Goal: Task Accomplishment & Management: Manage account settings

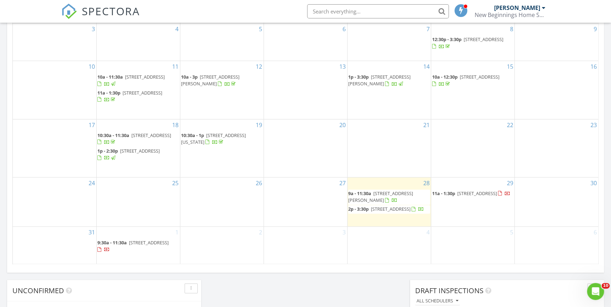
scroll to position [451, 0]
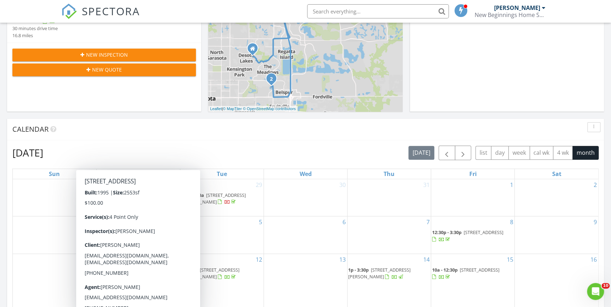
scroll to position [322, 0]
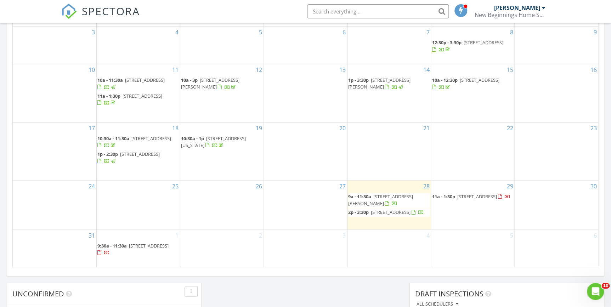
scroll to position [483, 0]
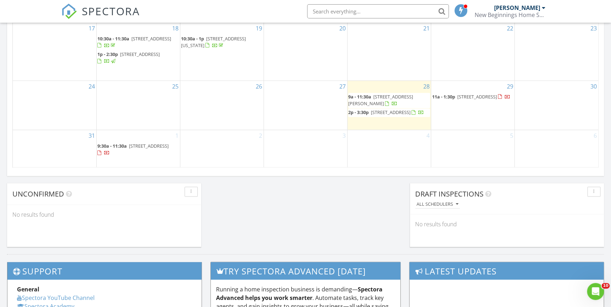
click at [462, 96] on span "1468 19th St, Sarasota 34234" at bounding box center [477, 97] width 40 height 6
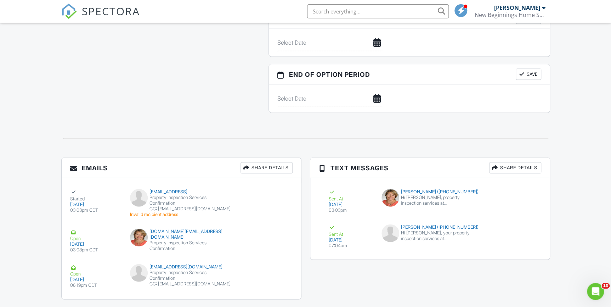
scroll to position [757, 0]
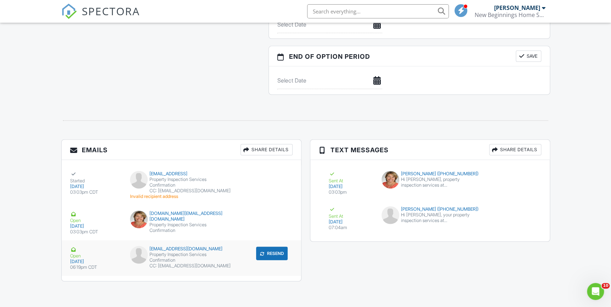
click at [273, 250] on button "Resend" at bounding box center [272, 253] width 32 height 13
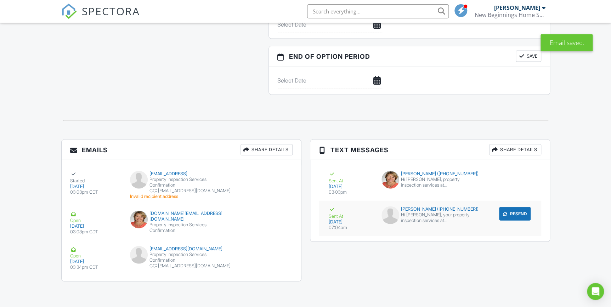
click at [514, 207] on button "Resend" at bounding box center [515, 213] width 32 height 13
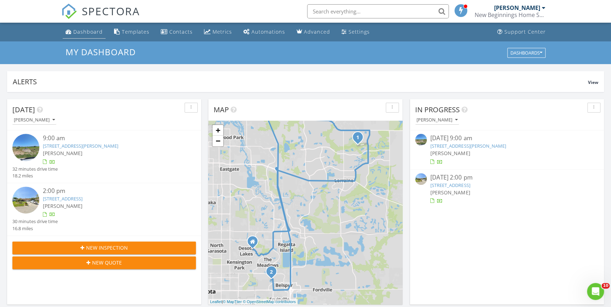
click at [91, 32] on div "Dashboard" at bounding box center [87, 31] width 29 height 7
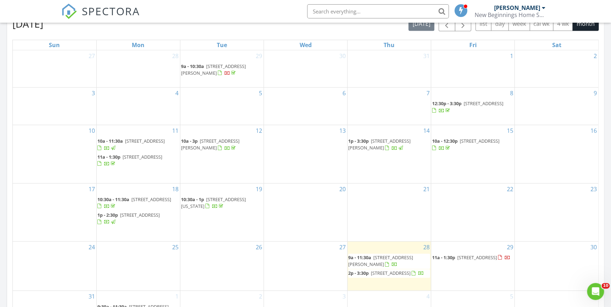
scroll to position [483, 0]
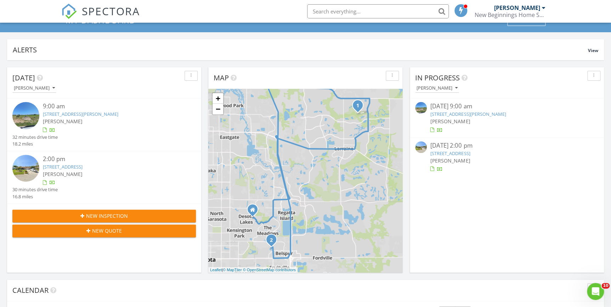
scroll to position [0, 0]
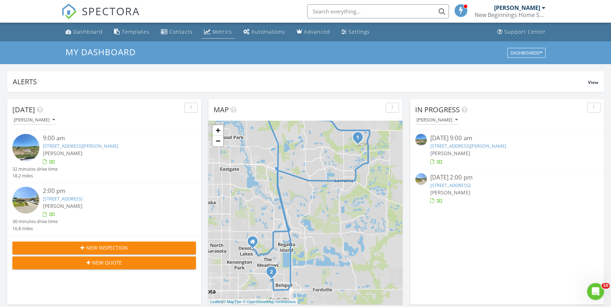
click at [216, 28] on div "Metrics" at bounding box center [222, 31] width 19 height 7
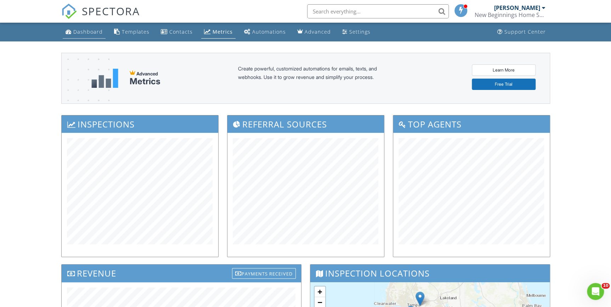
click at [85, 33] on div "Dashboard" at bounding box center [87, 31] width 29 height 7
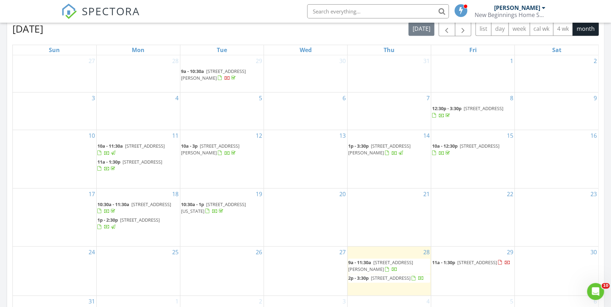
scroll to position [440, 0]
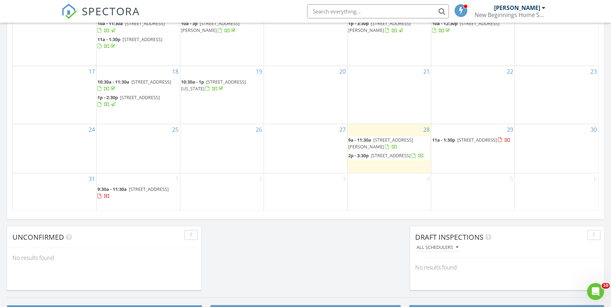
click at [462, 139] on span "1468 19th St, Sarasota 34234" at bounding box center [477, 140] width 40 height 6
